Goal: Check status: Check status

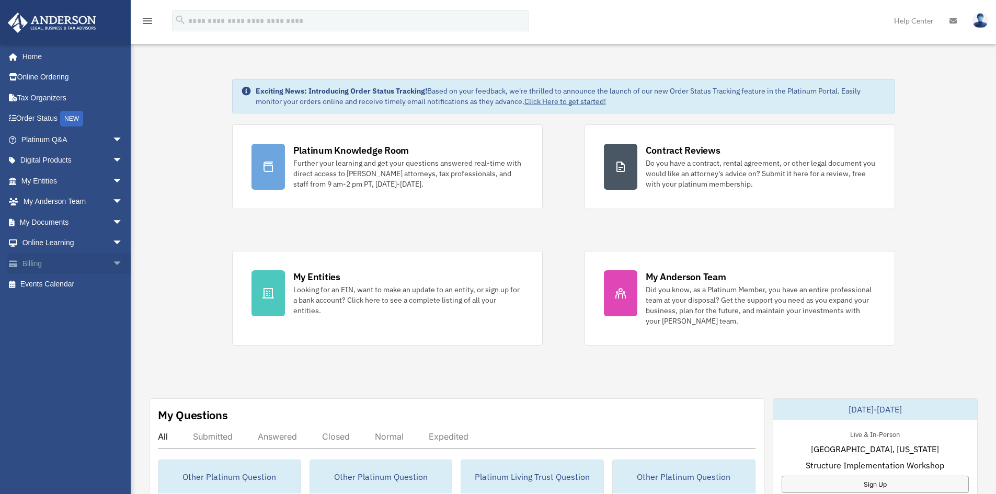
click at [112, 259] on span "arrow_drop_down" at bounding box center [122, 263] width 21 height 21
click at [67, 304] on link "Past Invoices" at bounding box center [77, 305] width 124 height 21
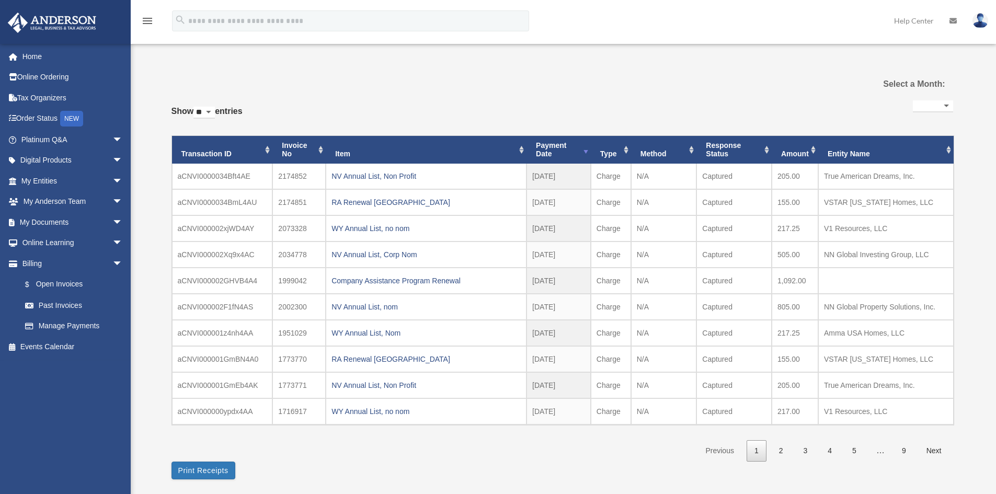
select select
drag, startPoint x: 803, startPoint y: 384, endPoint x: 770, endPoint y: 391, distance: 33.6
click at [770, 391] on tr "aCNVI000001GmEb4AK 1773771 NV Annual List, Non Profit [DATE] 2024 - Sep Charge …" at bounding box center [563, 385] width 782 height 26
copy tr "205.00"
